Goal: Navigation & Orientation: Find specific page/section

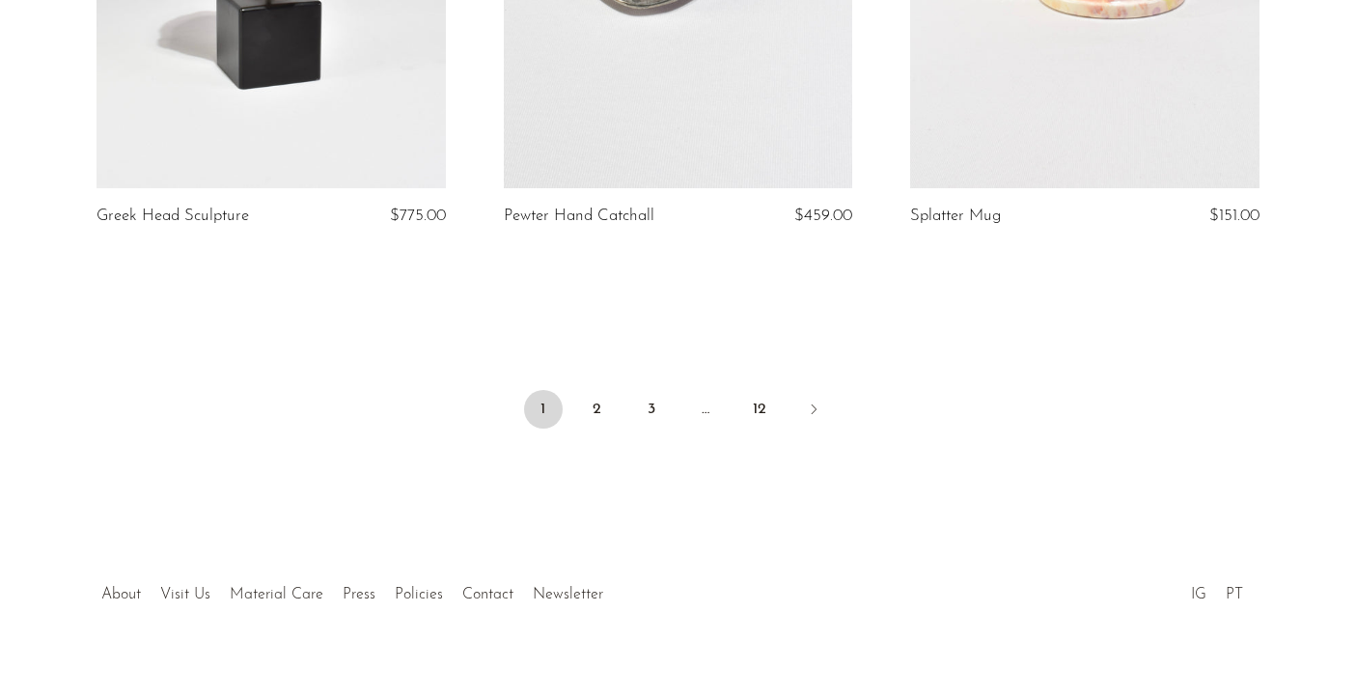
scroll to position [6868, 0]
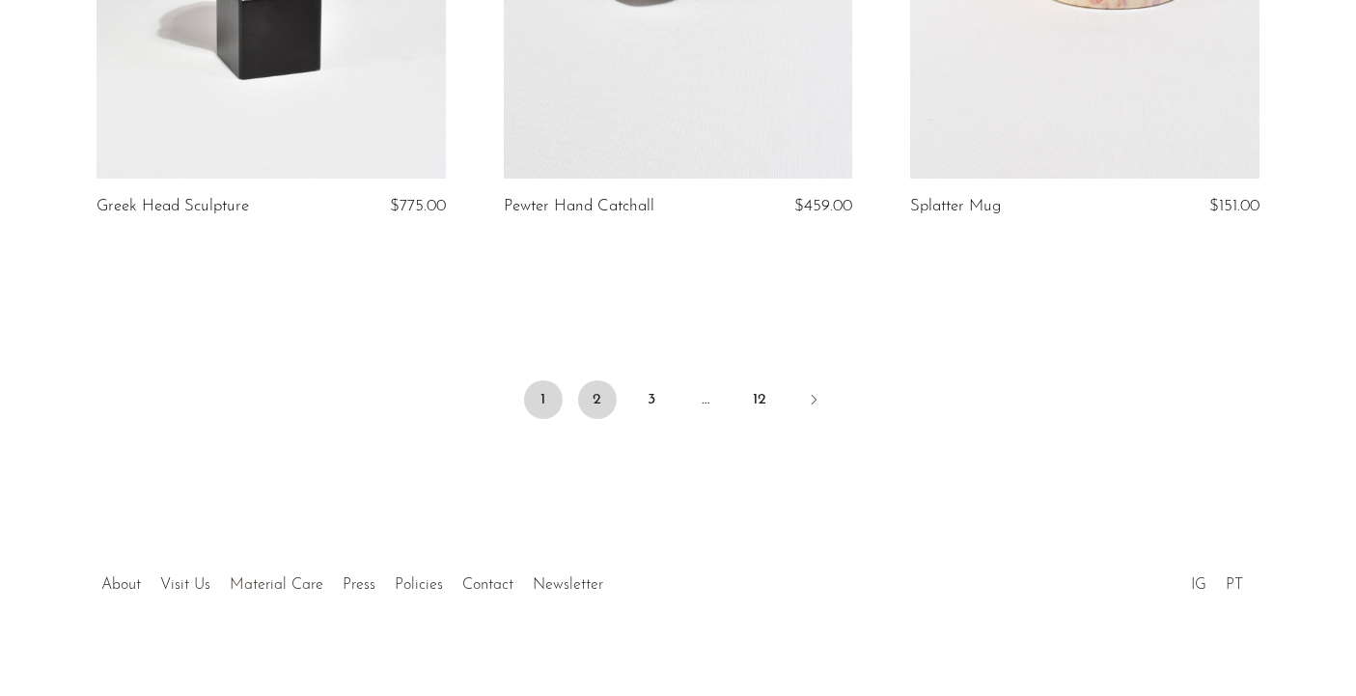
click at [598, 383] on link "2" at bounding box center [597, 399] width 39 height 39
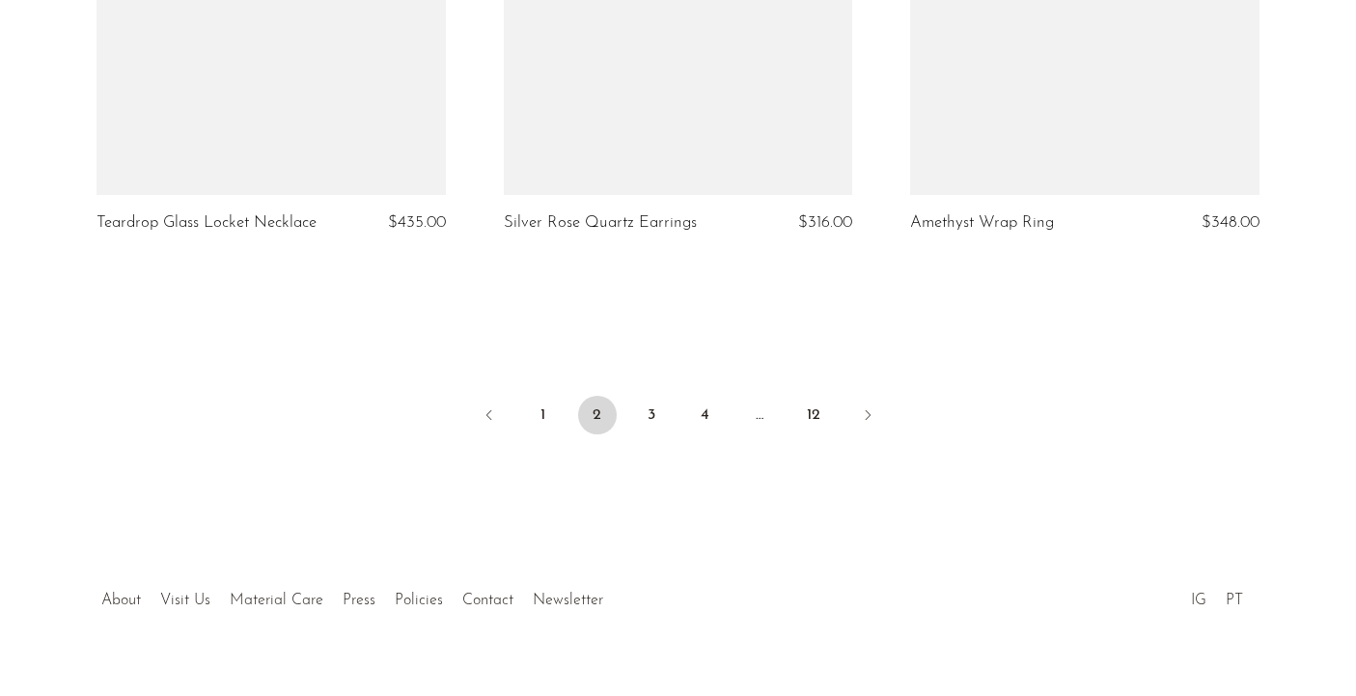
scroll to position [6885, 0]
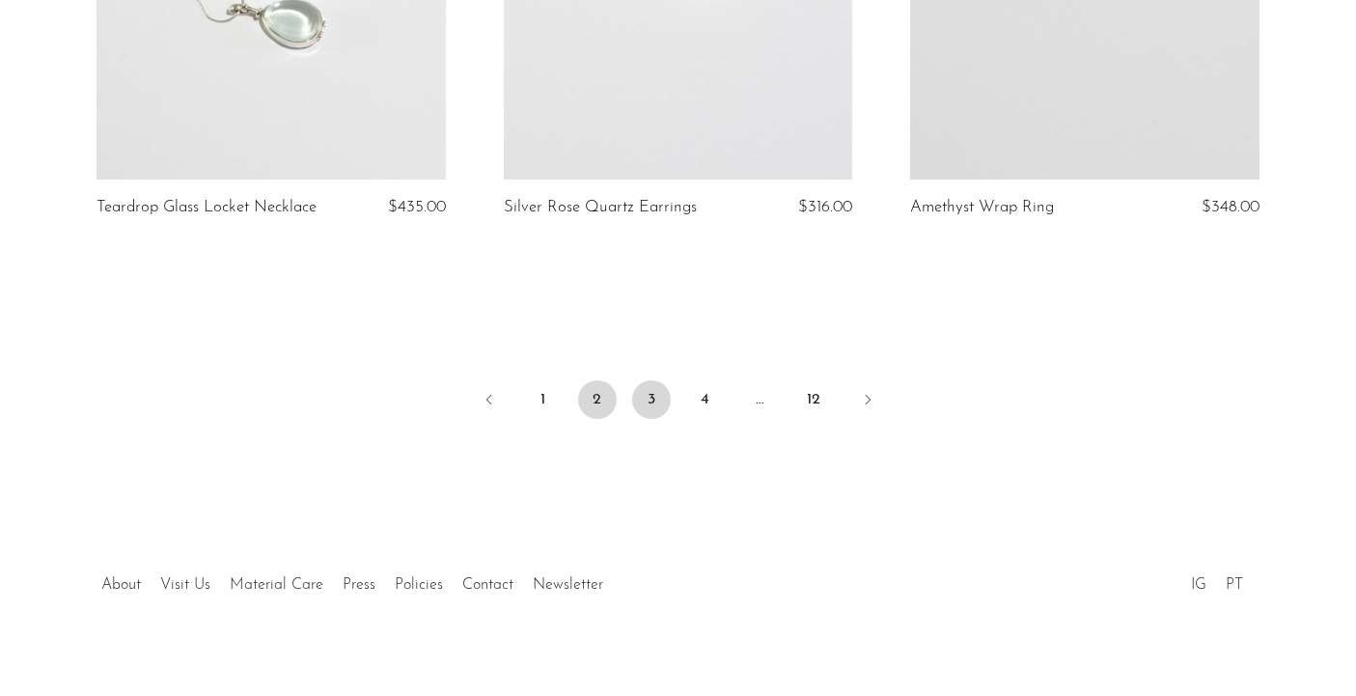
click at [652, 383] on link "3" at bounding box center [651, 399] width 39 height 39
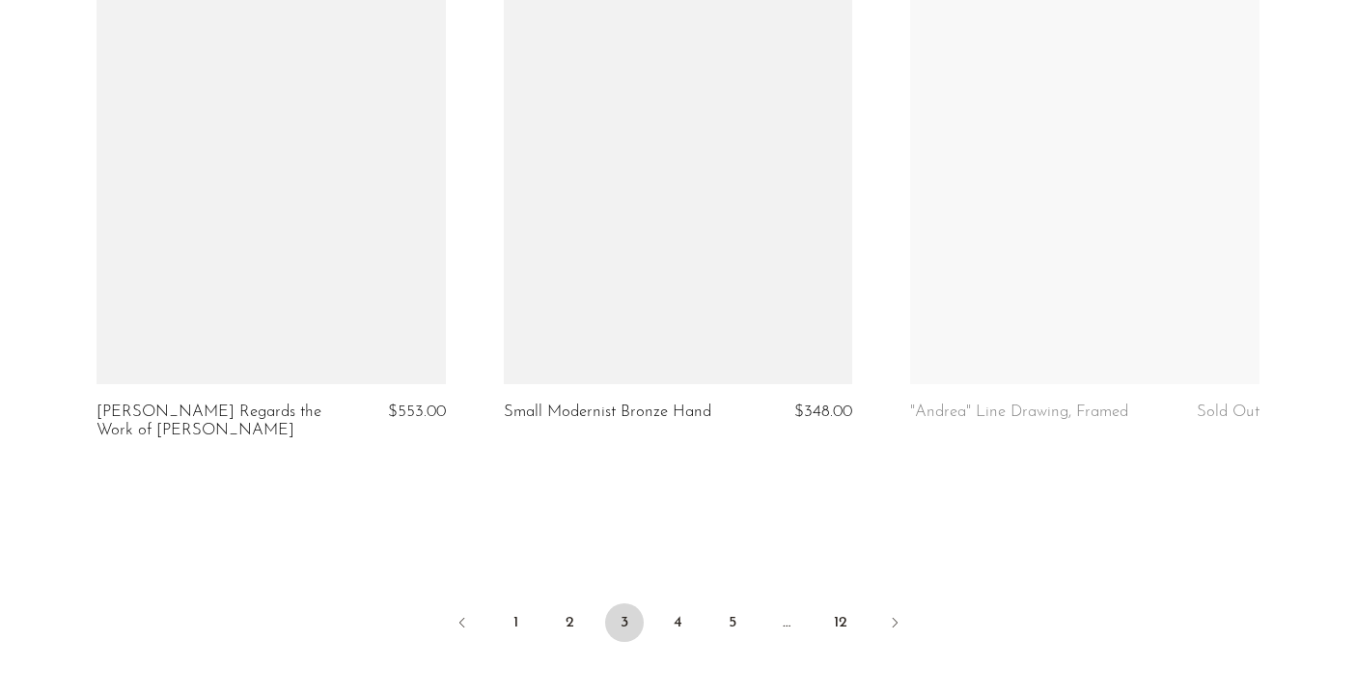
scroll to position [6885, 0]
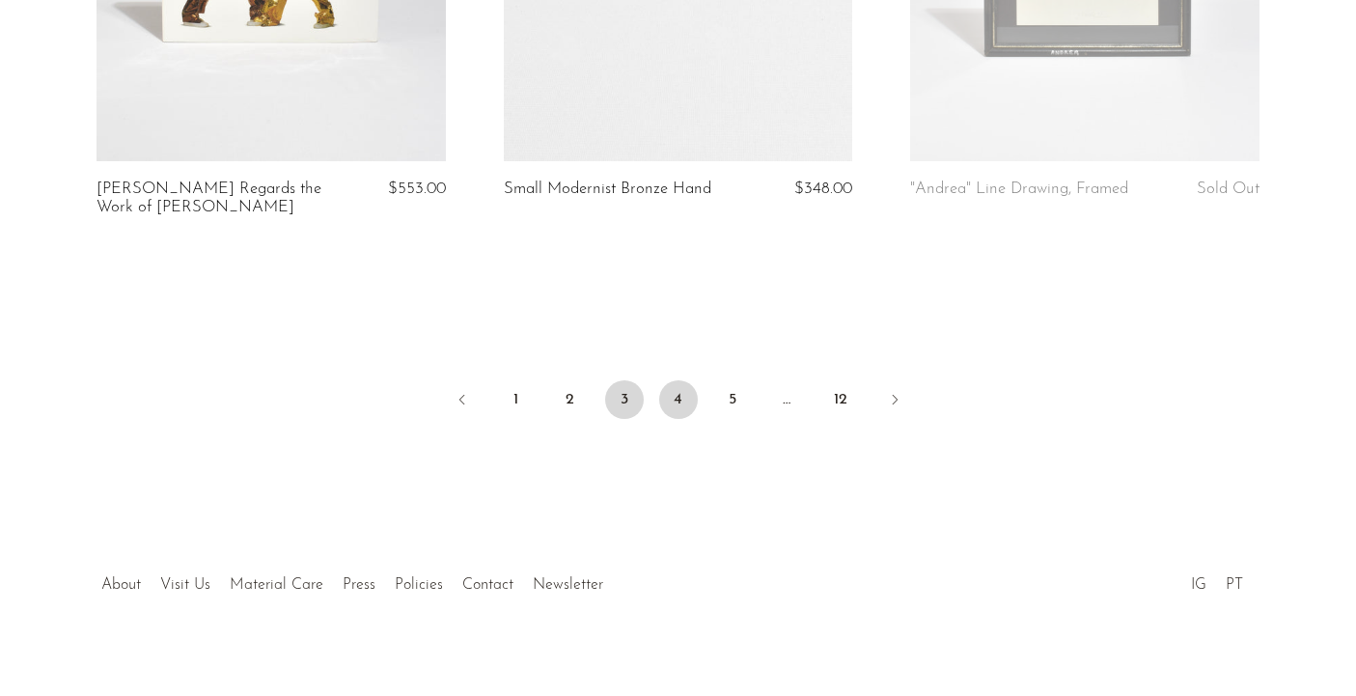
click at [678, 387] on link "4" at bounding box center [678, 399] width 39 height 39
